Goal: Task Accomplishment & Management: Manage account settings

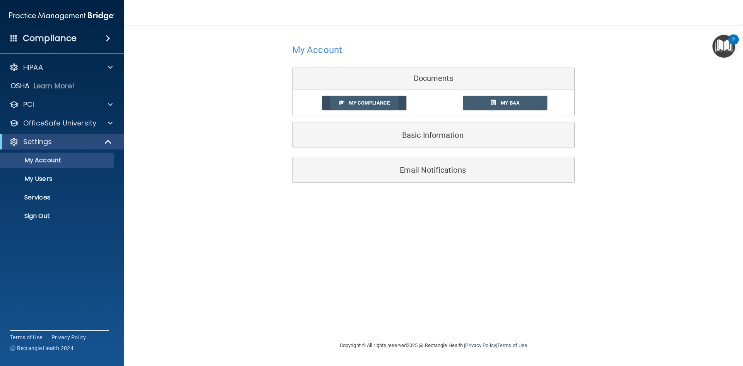
click at [387, 104] on span "My Compliance" at bounding box center [369, 103] width 41 height 6
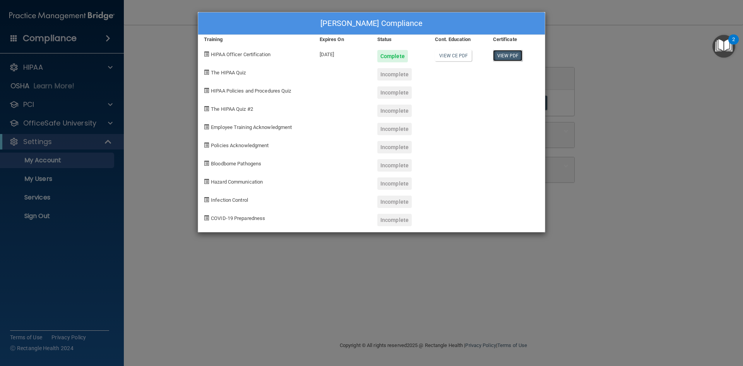
click at [507, 54] on link "View PDF" at bounding box center [508, 55] width 30 height 11
click at [90, 122] on div "[PERSON_NAME] Compliance Training Expires On Status Cont. Education Certificate…" at bounding box center [371, 183] width 743 height 366
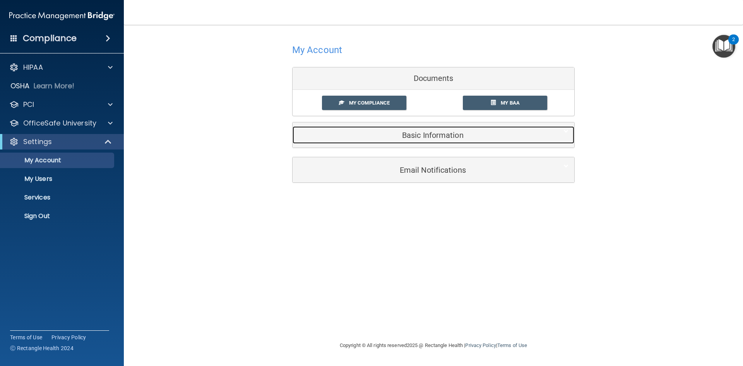
click at [424, 134] on h5 "Basic Information" at bounding box center [421, 135] width 247 height 9
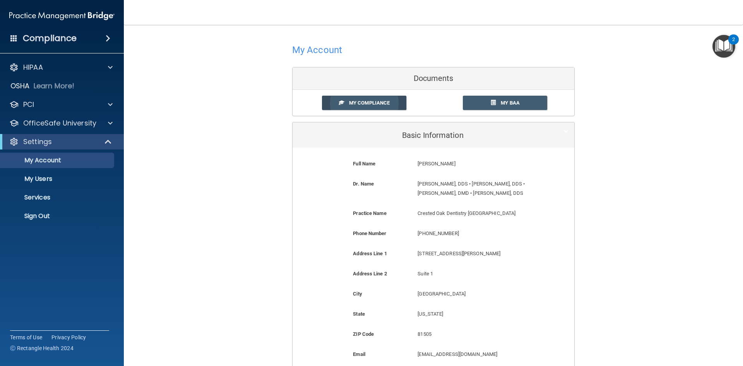
click at [380, 104] on span "My Compliance" at bounding box center [369, 103] width 41 height 6
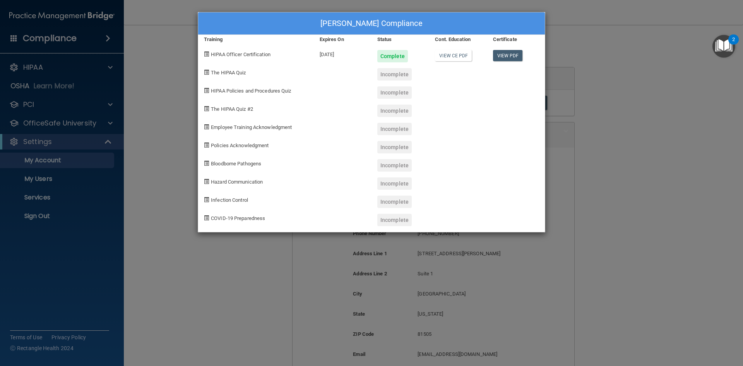
click at [237, 72] on span "The HIPAA Quiz" at bounding box center [228, 73] width 35 height 6
click at [595, 123] on div "[PERSON_NAME] Compliance Training Expires On Status Cont. Education Certificate…" at bounding box center [371, 183] width 743 height 366
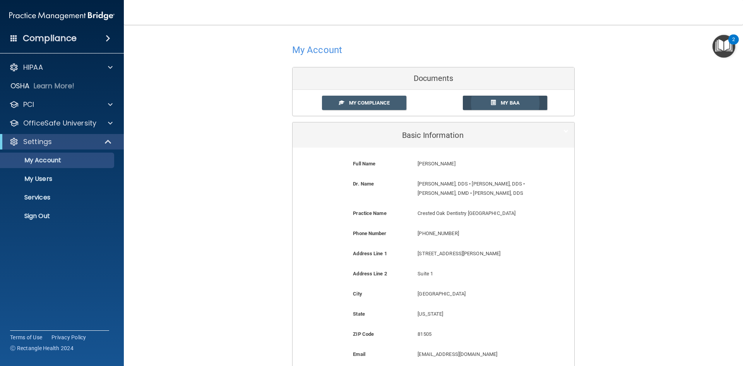
click at [514, 103] on span "My BAA" at bounding box center [510, 103] width 19 height 6
click at [29, 176] on p "My Users" at bounding box center [58, 179] width 106 height 8
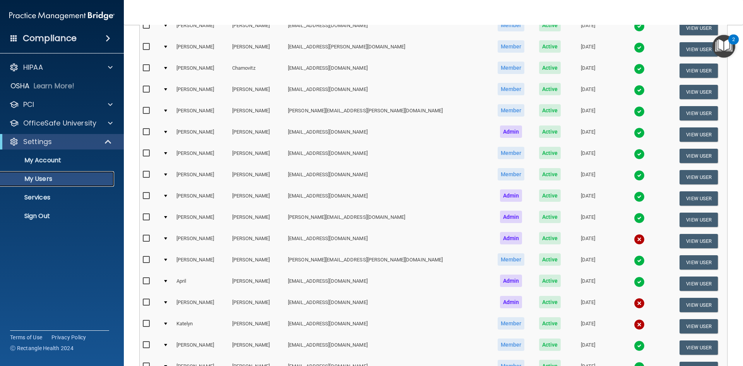
scroll to position [194, 0]
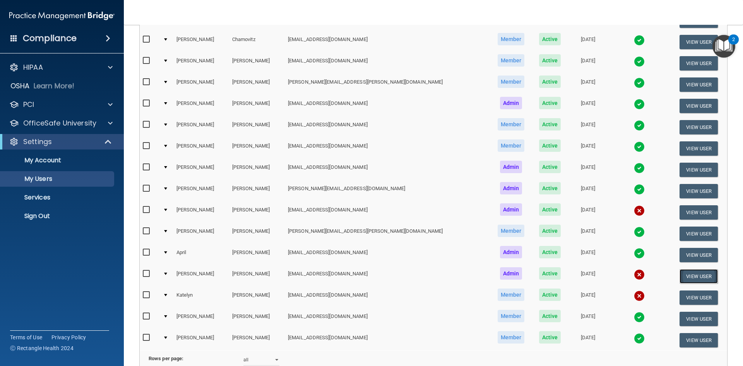
click at [682, 274] on button "View User" at bounding box center [699, 276] width 38 height 14
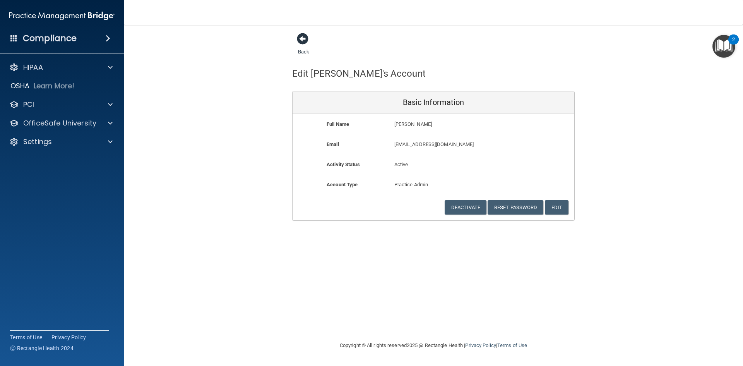
click at [303, 42] on span at bounding box center [303, 39] width 12 height 12
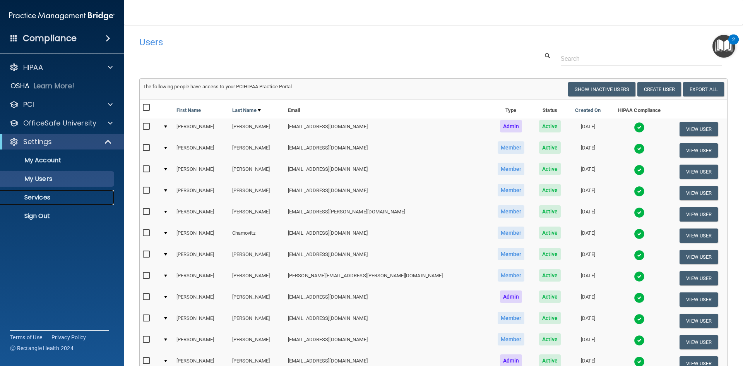
click at [37, 198] on p "Services" at bounding box center [58, 198] width 106 height 8
